Goal: Check status: Check status

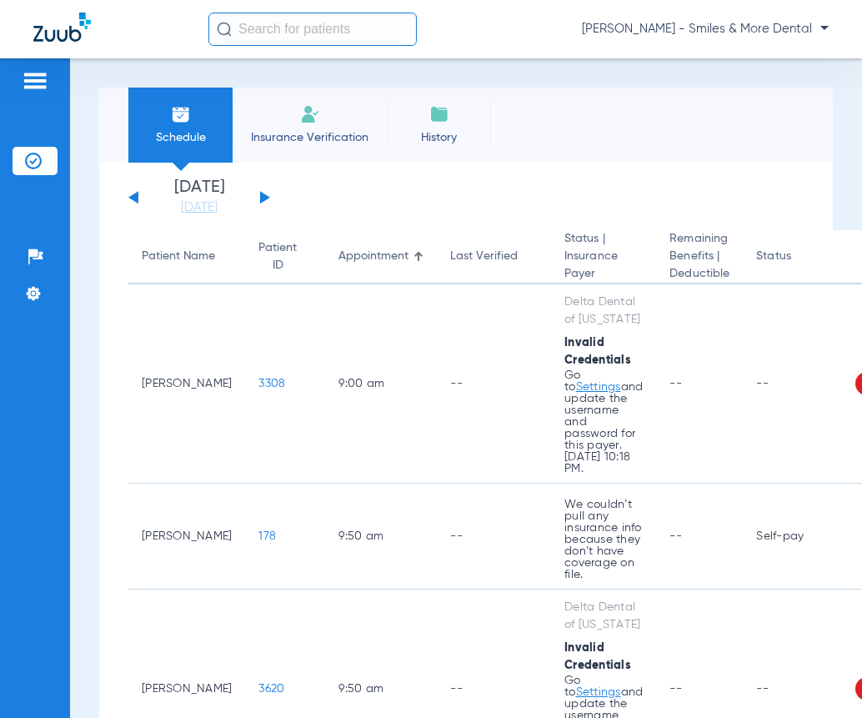
click at [268, 32] on input "text" at bounding box center [312, 29] width 208 height 33
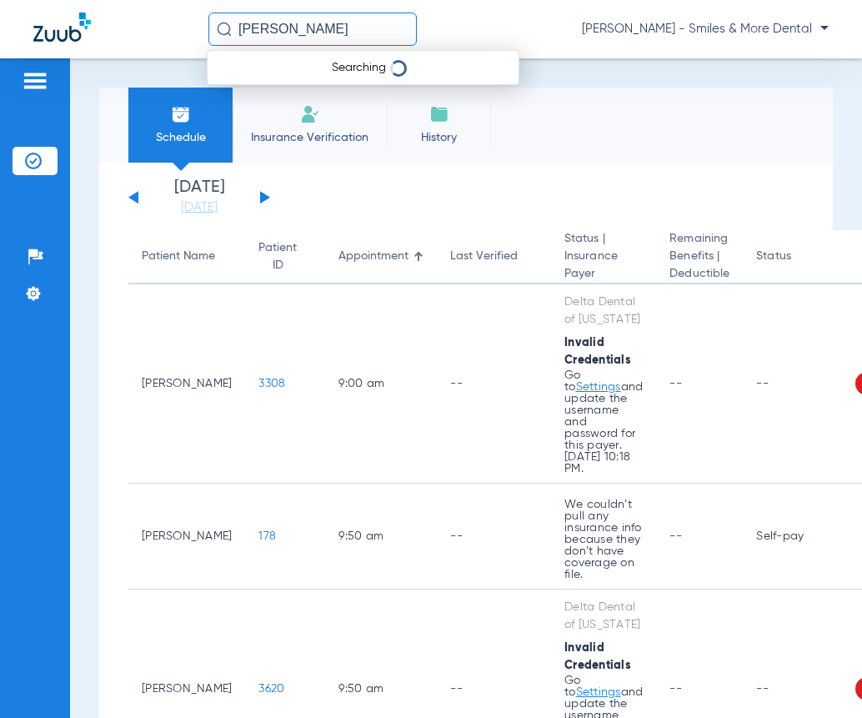
type input "[PERSON_NAME]"
click at [344, 33] on input "[PERSON_NAME]" at bounding box center [312, 29] width 208 height 33
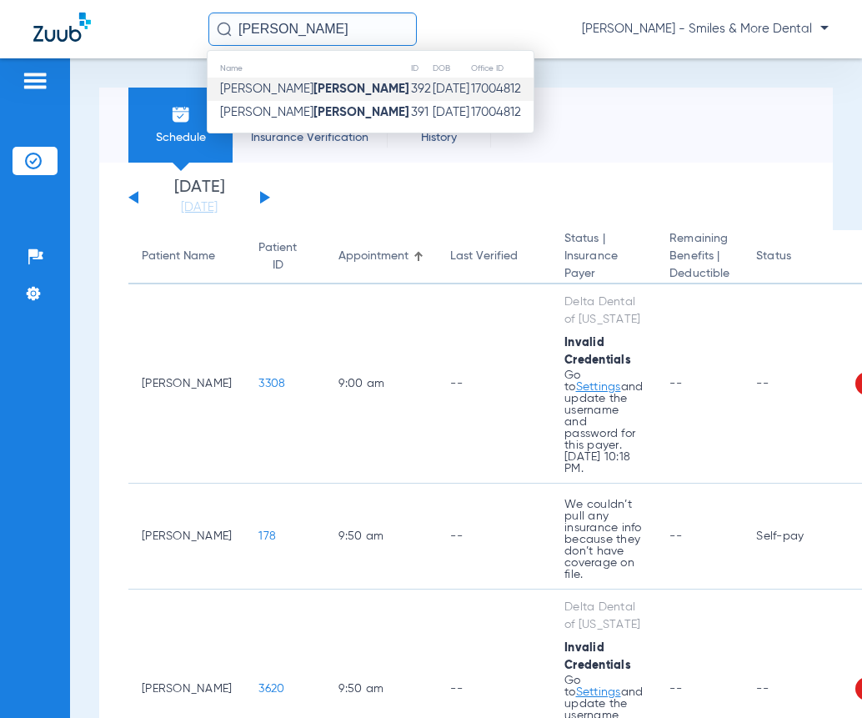
type input "[PERSON_NAME]"
click at [432, 88] on td "[DATE]" at bounding box center [451, 89] width 38 height 23
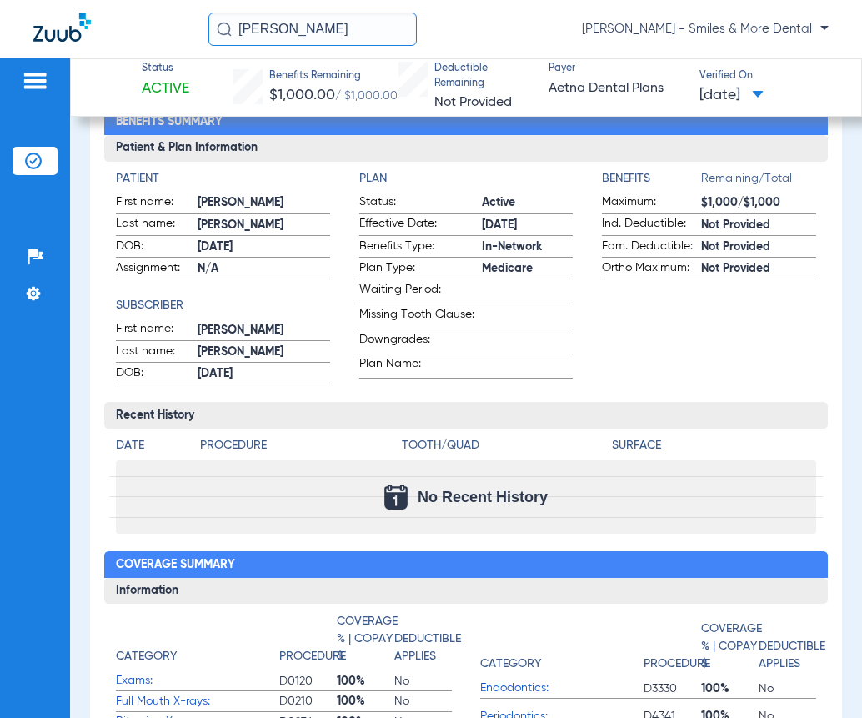
scroll to position [167, 0]
